Goal: Download file/media

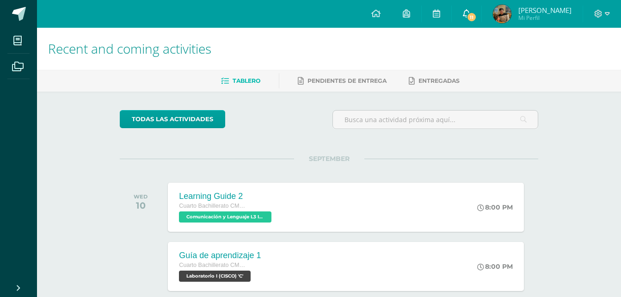
click at [471, 14] on icon at bounding box center [466, 13] width 7 height 8
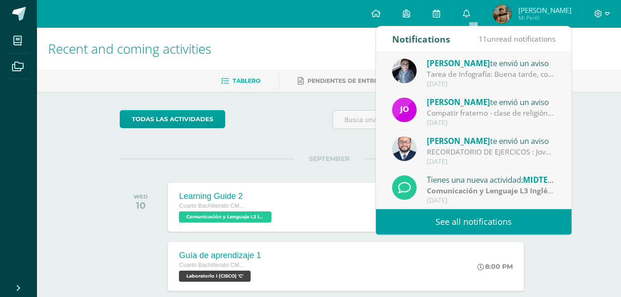
click at [485, 68] on div "[PERSON_NAME] te envió un aviso" at bounding box center [491, 63] width 129 height 12
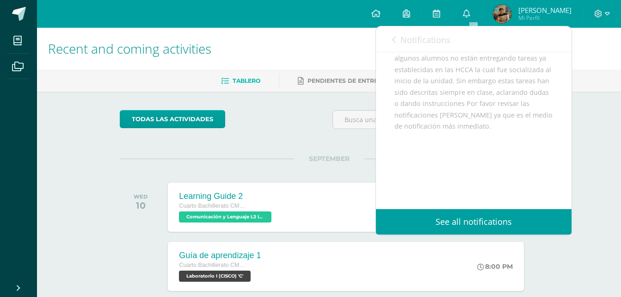
scroll to position [114, 0]
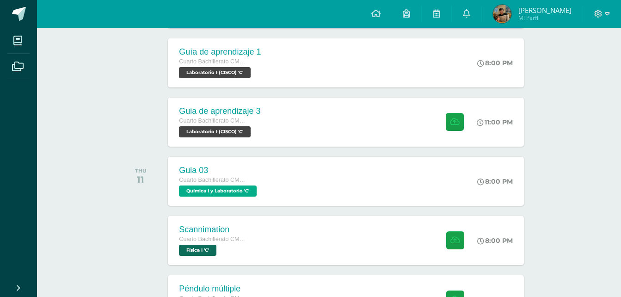
scroll to position [184, 0]
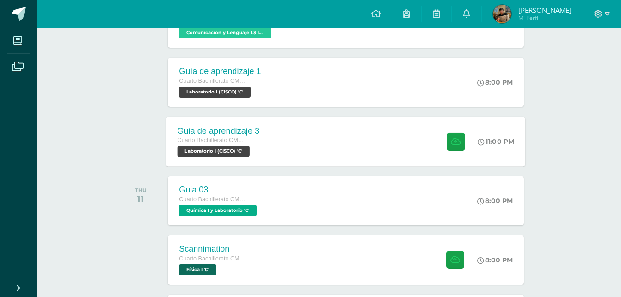
drag, startPoint x: 342, startPoint y: 136, endPoint x: 251, endPoint y: 146, distance: 91.8
click at [250, 146] on span "Laboratorio I (CISCO) 'C'" at bounding box center [214, 151] width 73 height 11
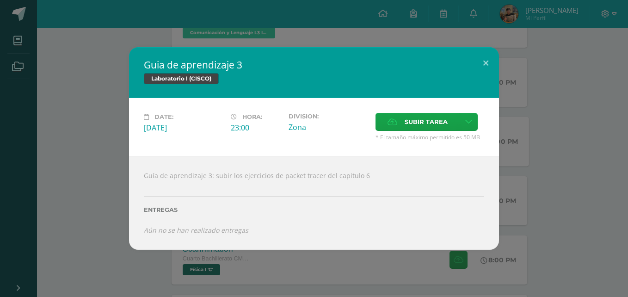
click at [87, 143] on div "Guia de aprendizaje 3 Laboratorio I (CISCO) Date: [DATE] Hora: 23:00 Division: …" at bounding box center [314, 148] width 621 height 202
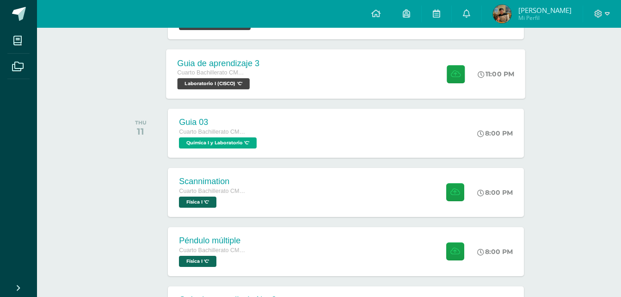
scroll to position [252, 0]
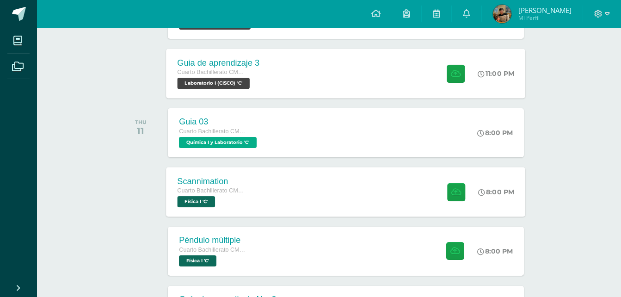
click at [241, 178] on div "Scannimation" at bounding box center [213, 181] width 70 height 10
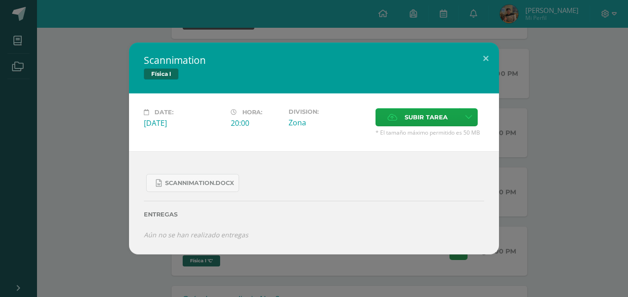
click at [102, 153] on div "Scannimation Física I Date: [DATE] Hora: 20:00 Division: Zona Cancel" at bounding box center [314, 148] width 621 height 211
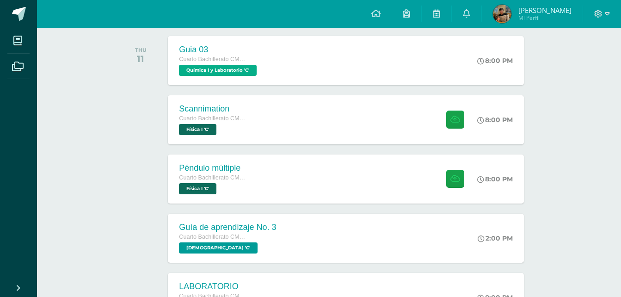
scroll to position [324, 0]
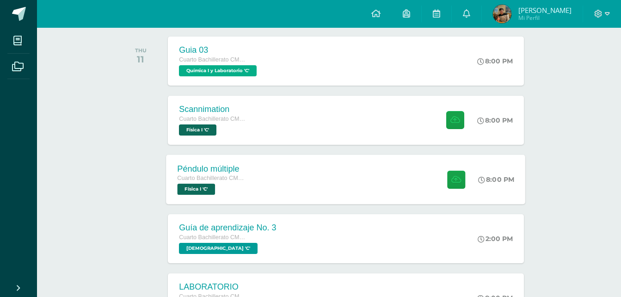
click at [208, 165] on div "Péndulo múltiple" at bounding box center [213, 169] width 70 height 10
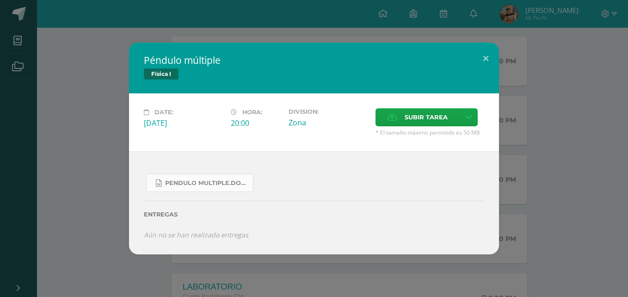
click at [194, 183] on span "Pendulo multiple.docx" at bounding box center [206, 183] width 83 height 7
click at [195, 181] on span "Pendulo multiple.docx" at bounding box center [206, 183] width 83 height 7
click at [138, 196] on div "Pendulo multiple.docx Entregas Aún no se han realizado entregas ¿Deseas retirar…" at bounding box center [314, 202] width 370 height 103
click at [99, 200] on div "Péndulo múltiple Física I Date: [DATE] Hora: 20:00 Division: Zona" at bounding box center [314, 148] width 621 height 211
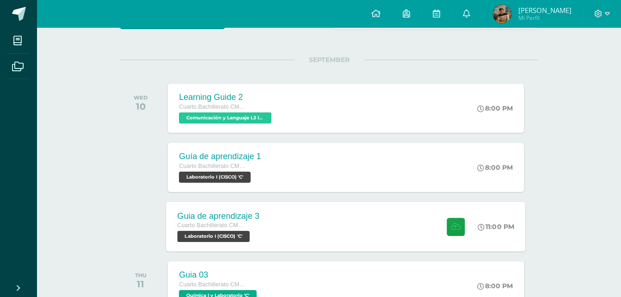
scroll to position [89, 0]
